Goal: Task Accomplishment & Management: Use online tool/utility

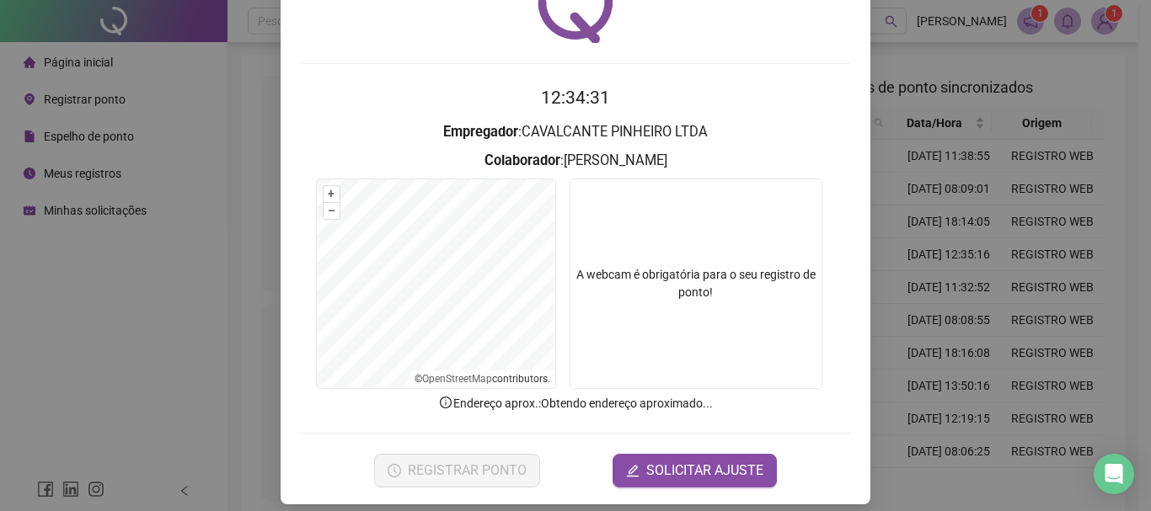
scroll to position [110, 0]
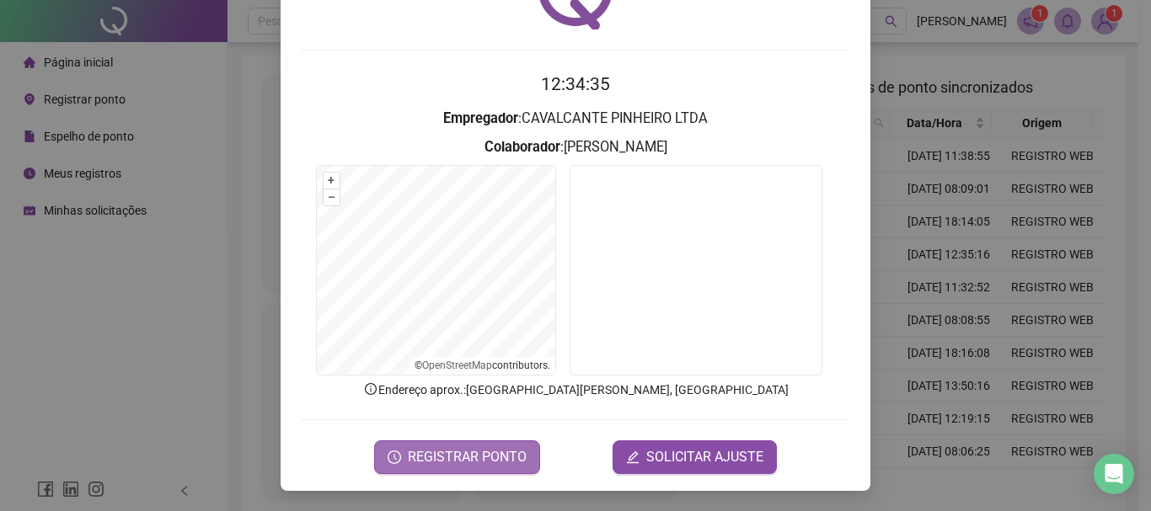
click at [472, 457] on span "REGISTRAR PONTO" at bounding box center [467, 457] width 119 height 20
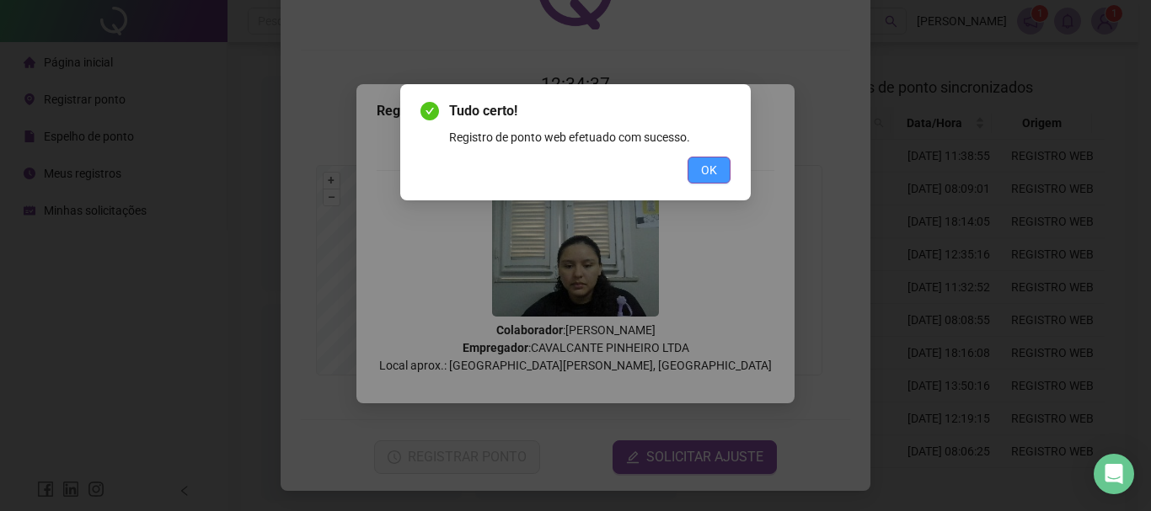
click at [698, 172] on button "OK" at bounding box center [708, 170] width 43 height 27
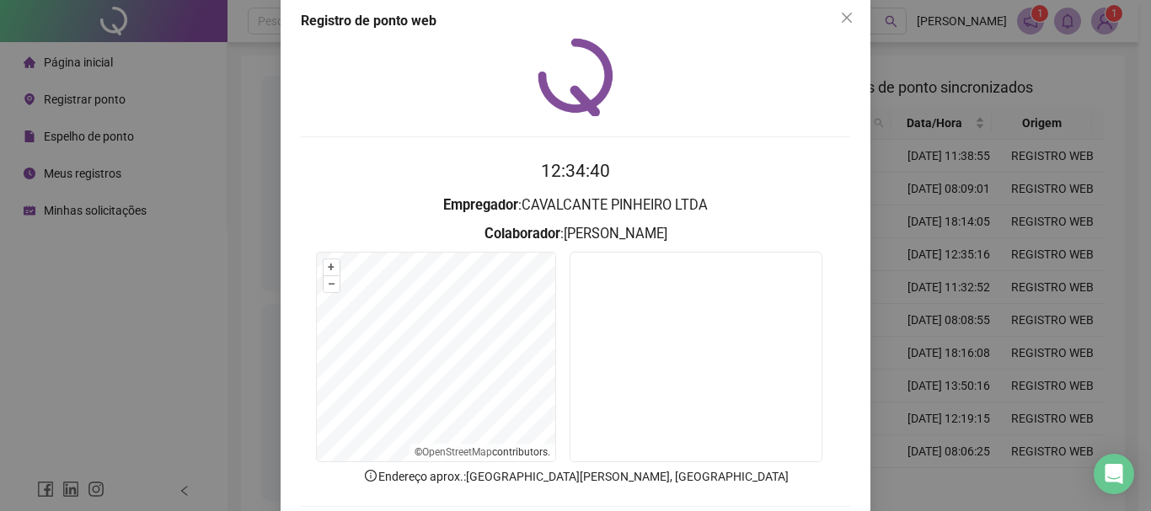
scroll to position [0, 0]
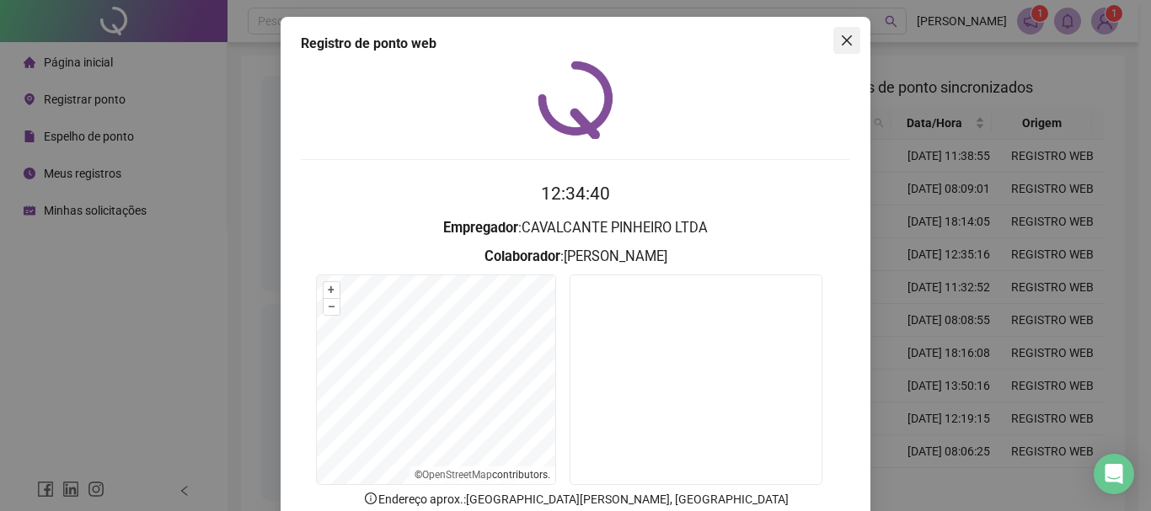
click at [840, 35] on icon "close" at bounding box center [846, 40] width 13 height 13
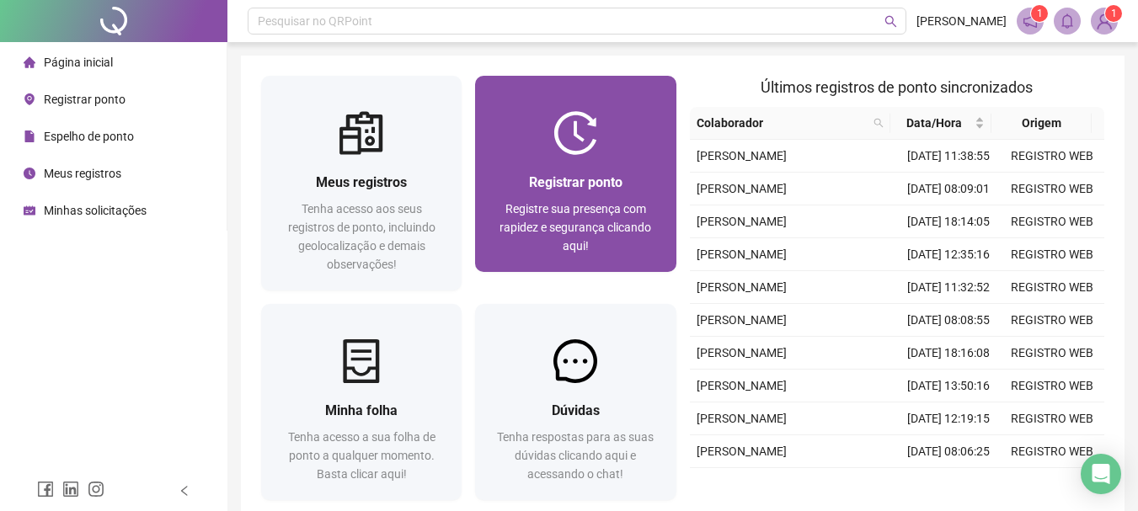
click at [623, 166] on div "Registrar ponto Registre sua presença com rapidez e segurança clicando aqui!" at bounding box center [575, 213] width 200 height 117
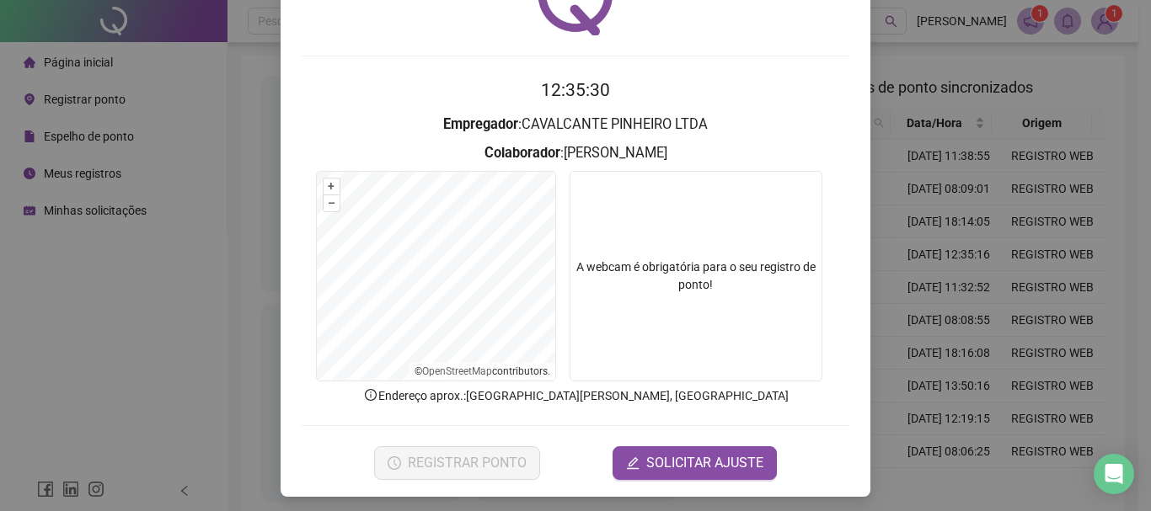
scroll to position [110, 0]
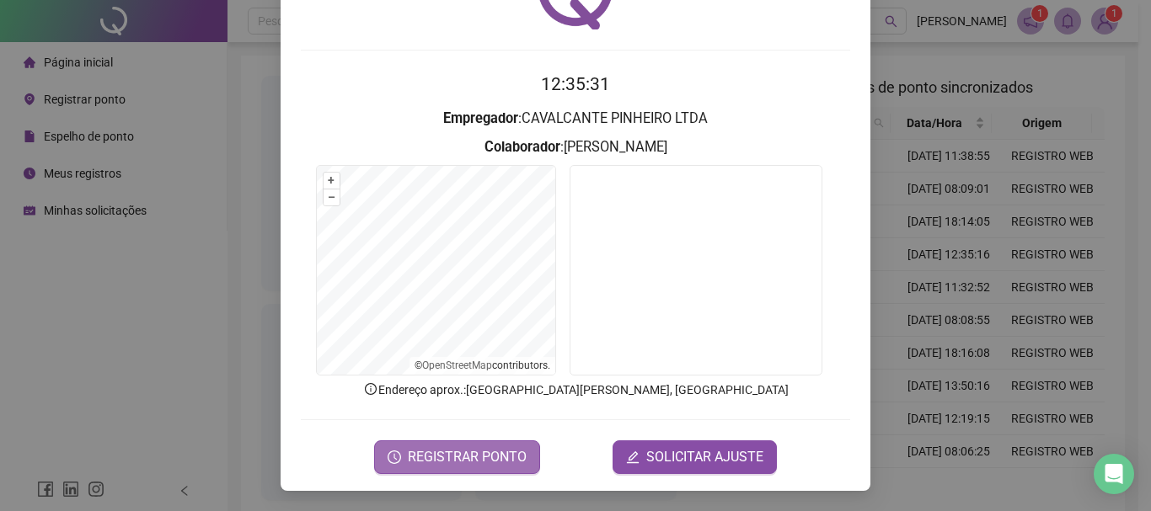
click at [488, 469] on button "REGISTRAR PONTO" at bounding box center [457, 458] width 166 height 34
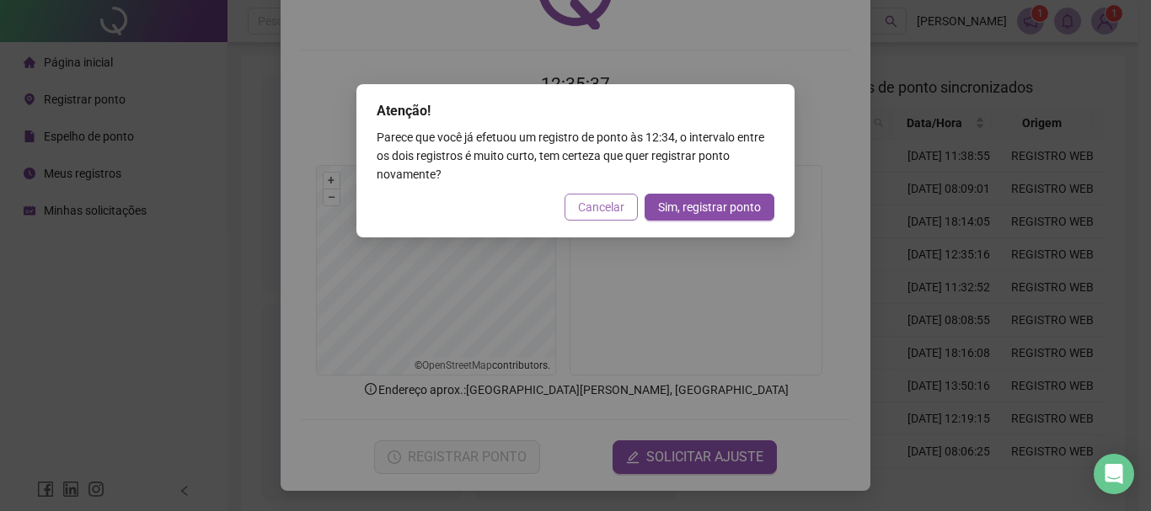
click at [601, 213] on span "Cancelar" at bounding box center [601, 207] width 46 height 19
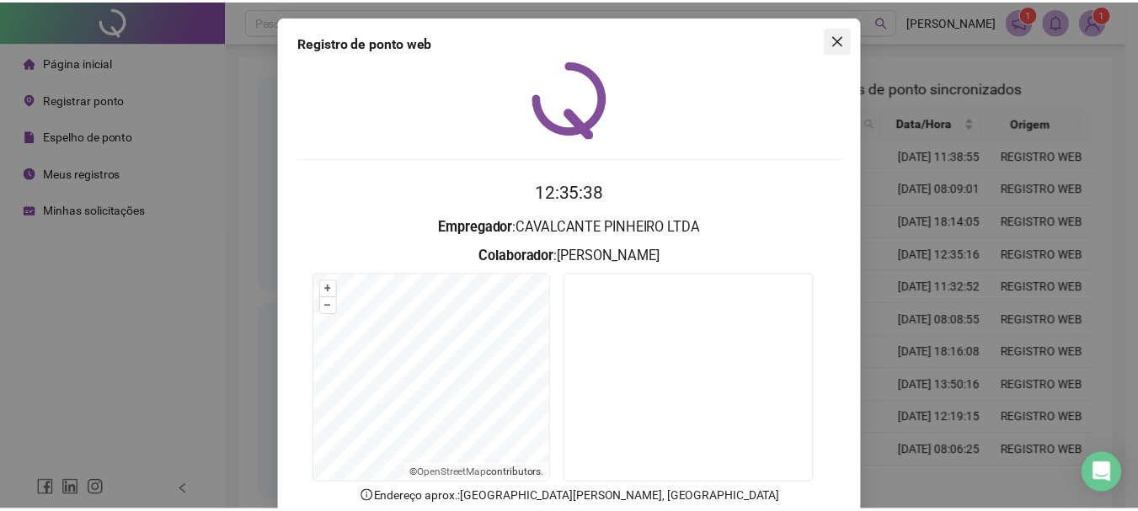
scroll to position [0, 0]
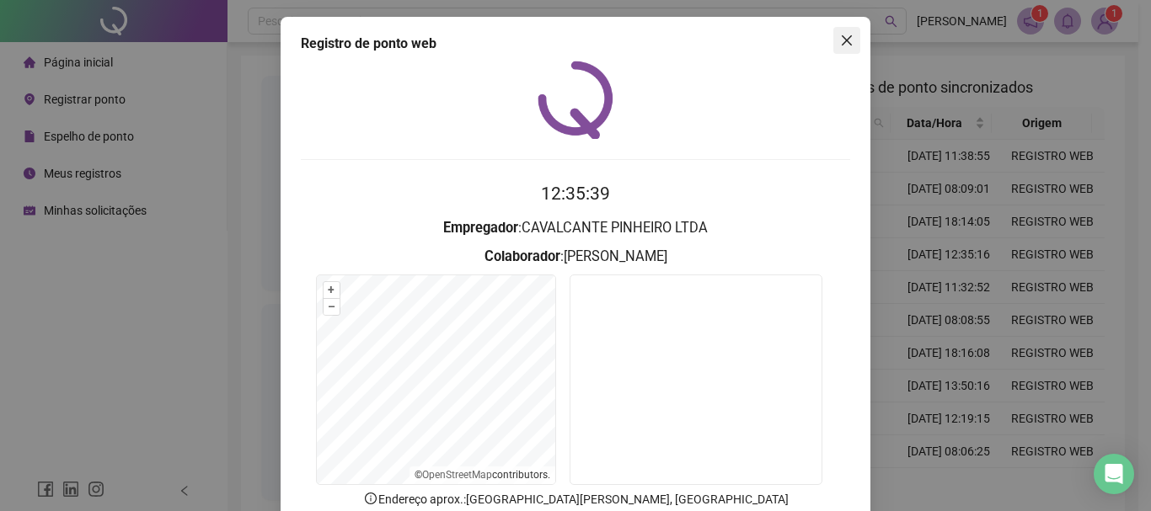
click at [842, 39] on icon "close" at bounding box center [847, 40] width 10 height 10
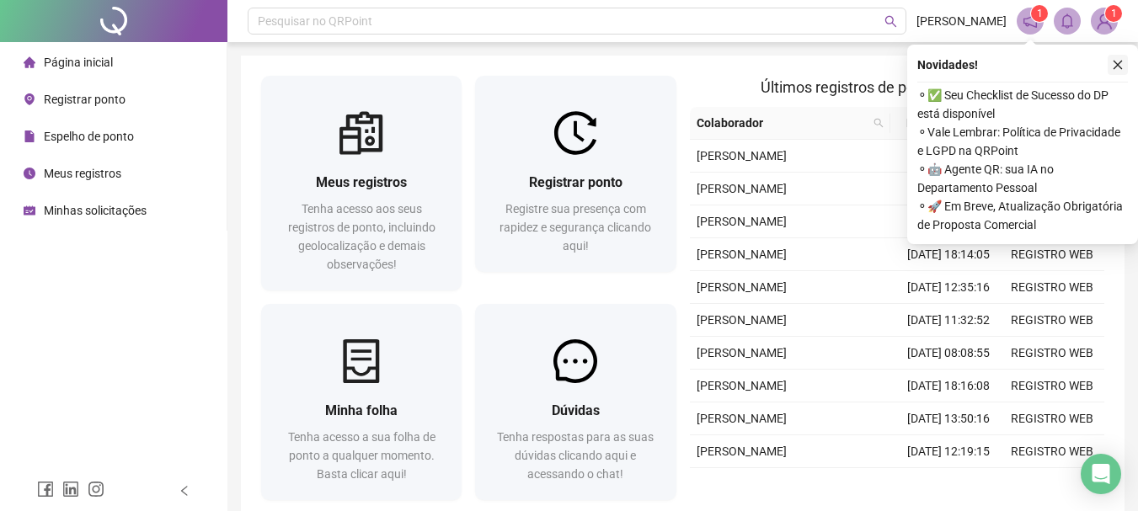
click at [1120, 67] on icon "close" at bounding box center [1118, 65] width 9 height 9
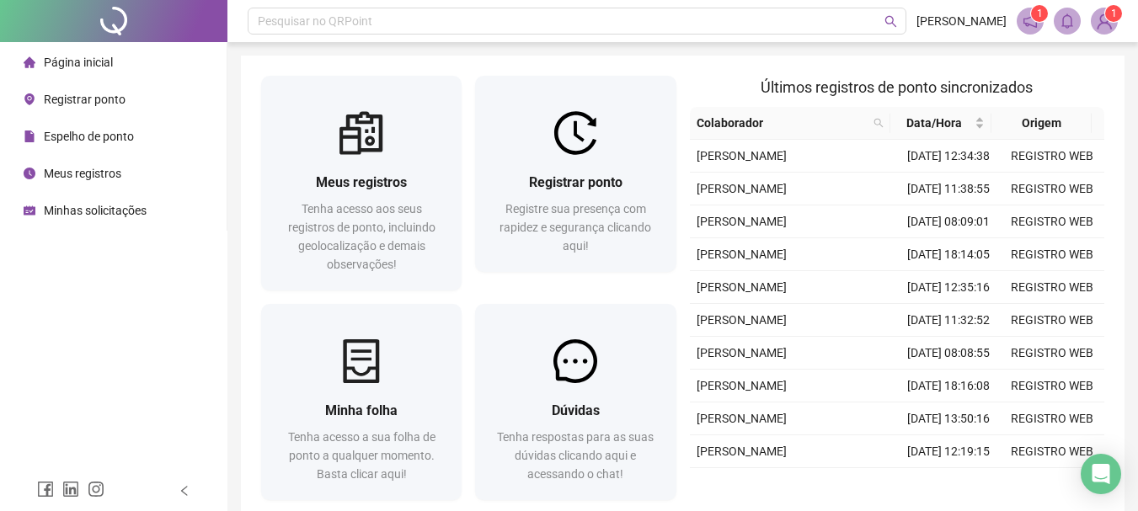
click at [97, 100] on span "Registrar ponto" at bounding box center [85, 99] width 82 height 13
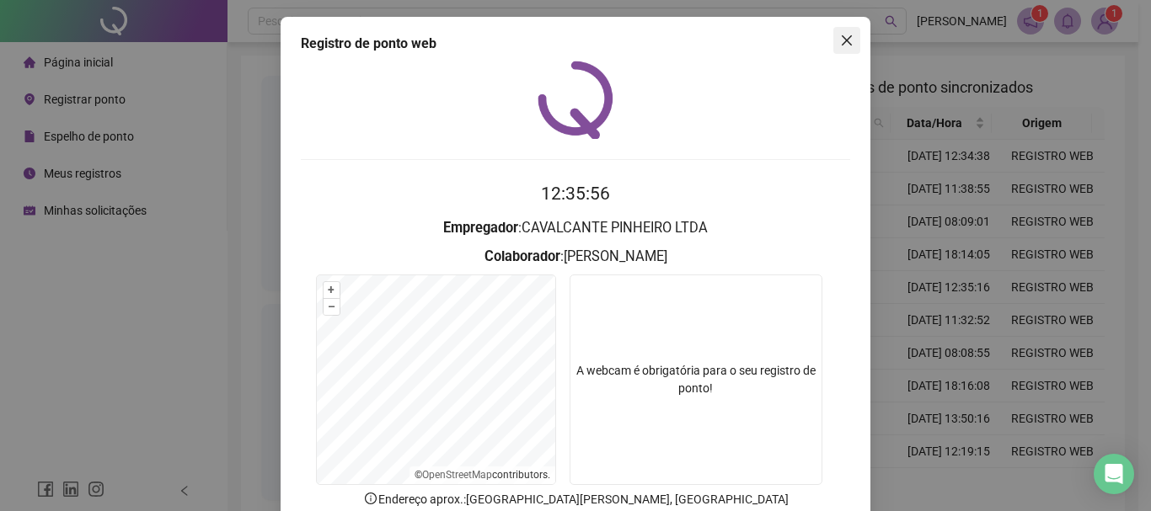
click at [842, 45] on icon "close" at bounding box center [846, 40] width 13 height 13
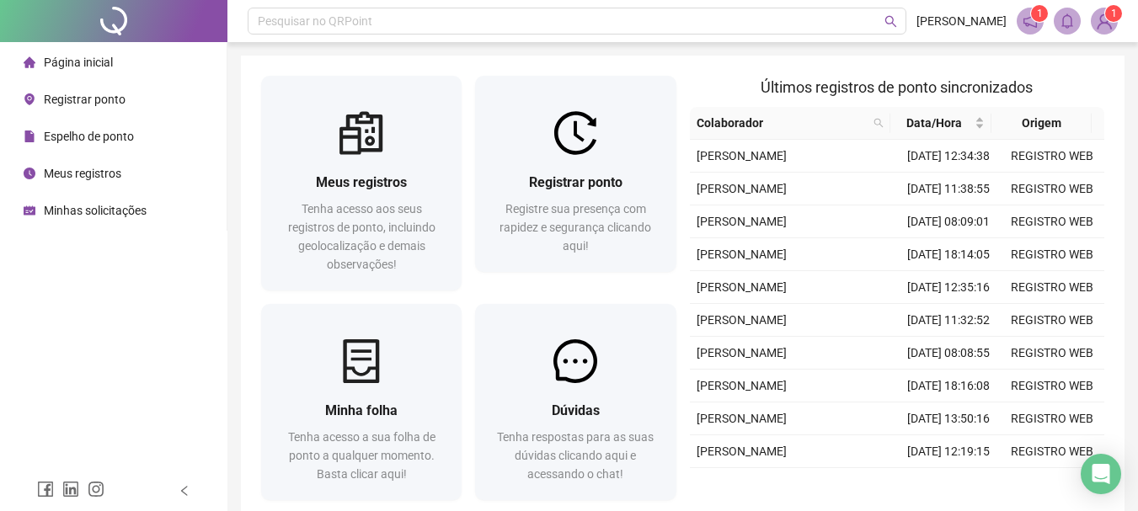
click at [79, 169] on span "Meus registros" at bounding box center [82, 173] width 77 height 13
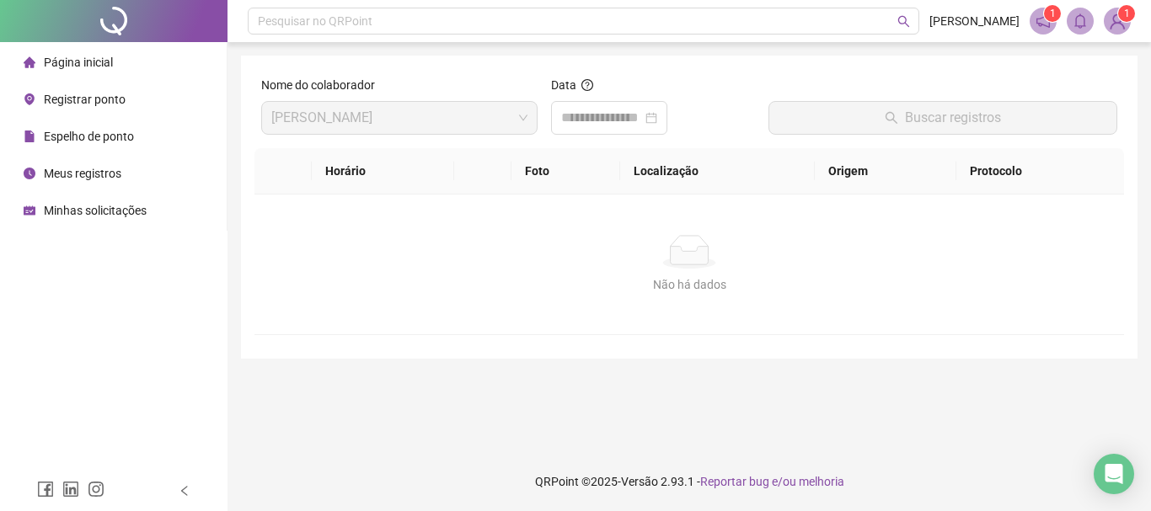
click at [102, 126] on div "Espelho de ponto" at bounding box center [79, 137] width 110 height 34
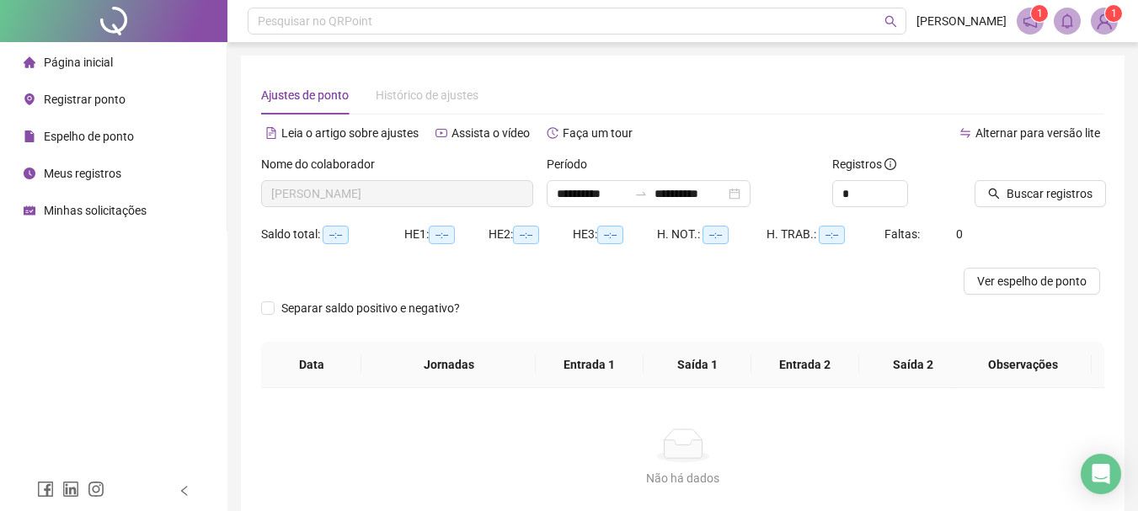
type input "**********"
click at [1065, 175] on div "Buscar registros" at bounding box center [1040, 181] width 130 height 52
click at [1066, 187] on span "Buscar registros" at bounding box center [1050, 193] width 86 height 19
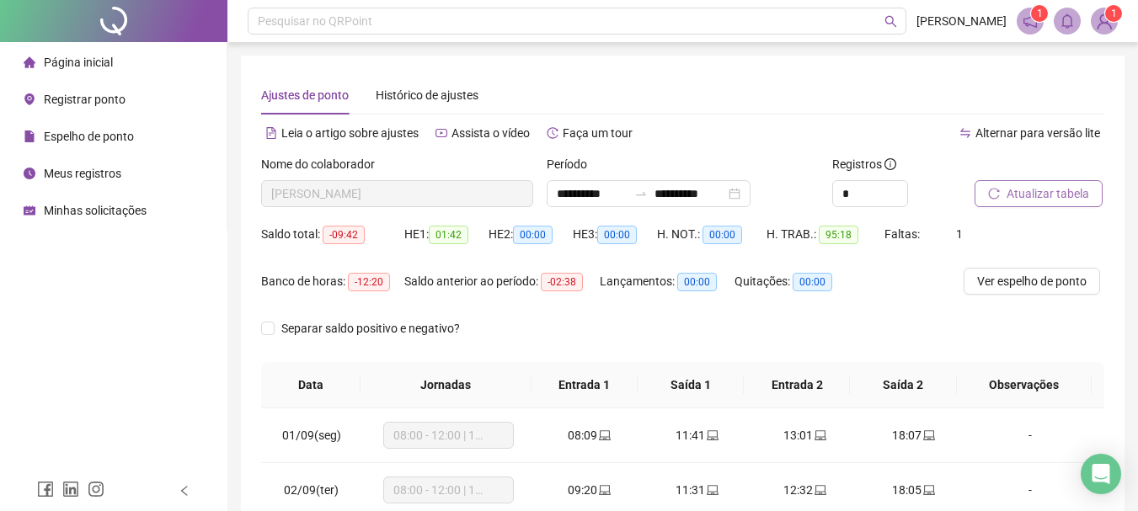
click at [1002, 191] on button "Atualizar tabela" at bounding box center [1039, 193] width 128 height 27
click at [1018, 190] on span "Atualizar tabela" at bounding box center [1048, 193] width 83 height 19
click at [83, 65] on span "Página inicial" at bounding box center [78, 62] width 69 height 13
